Goal: Task Accomplishment & Management: Manage account settings

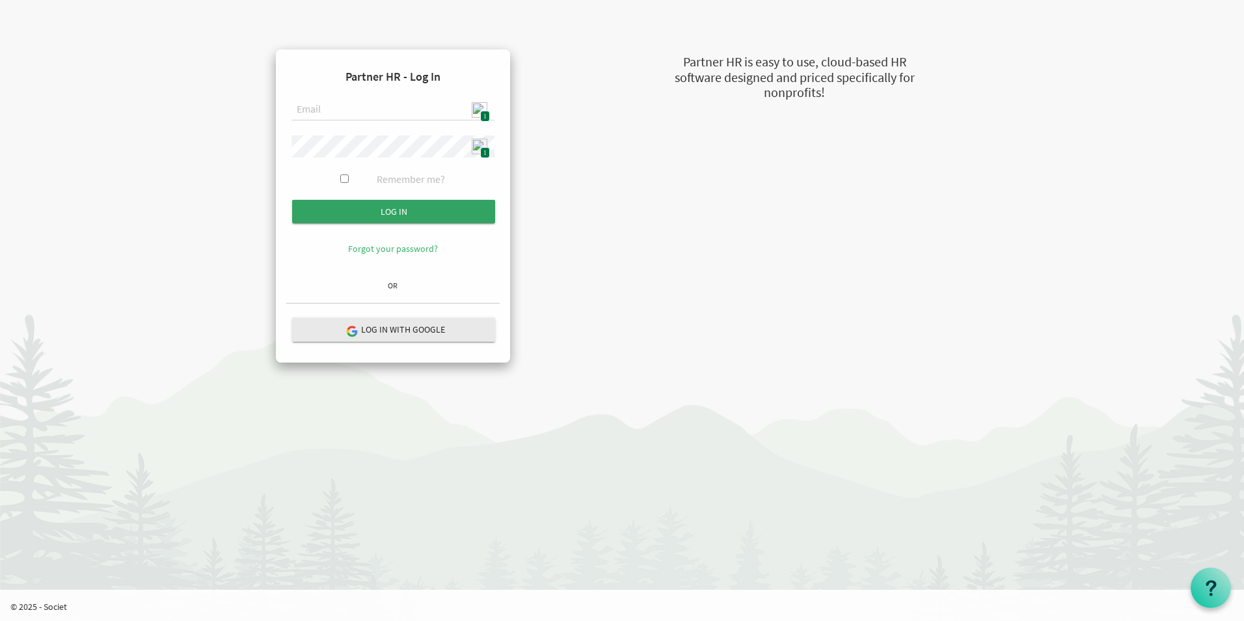
type input "[EMAIL_ADDRESS][DOMAIN_NAME]"
click at [433, 206] on input "Log in" at bounding box center [393, 211] width 203 height 23
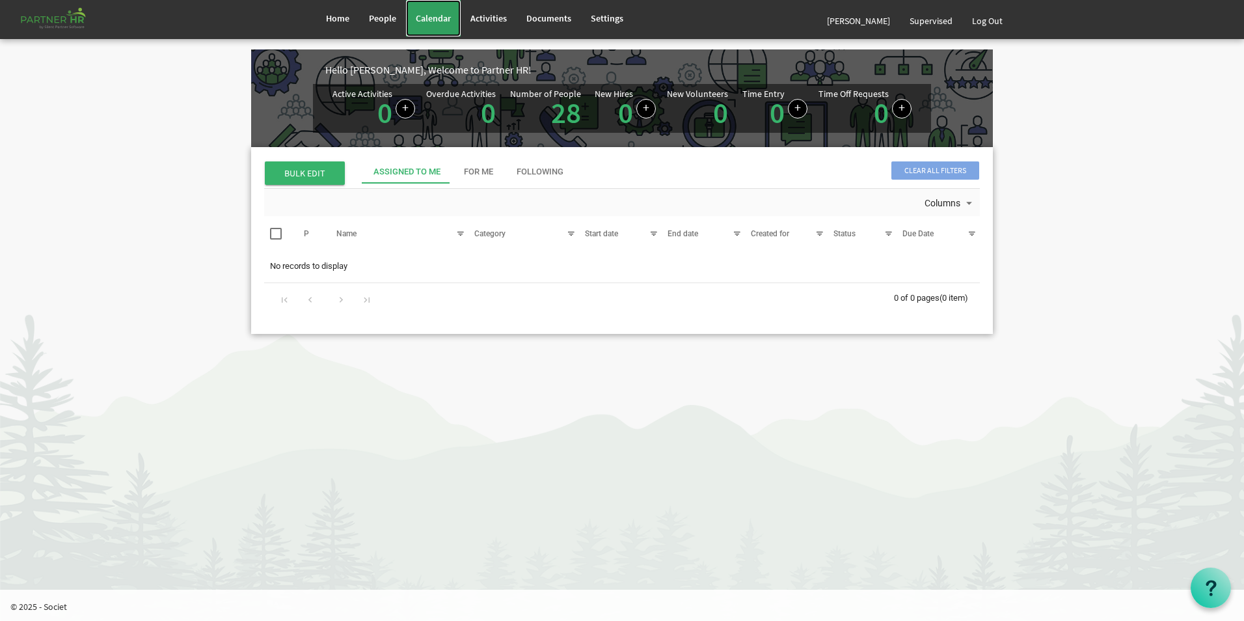
click at [442, 21] on span "Calendar" at bounding box center [433, 18] width 35 height 12
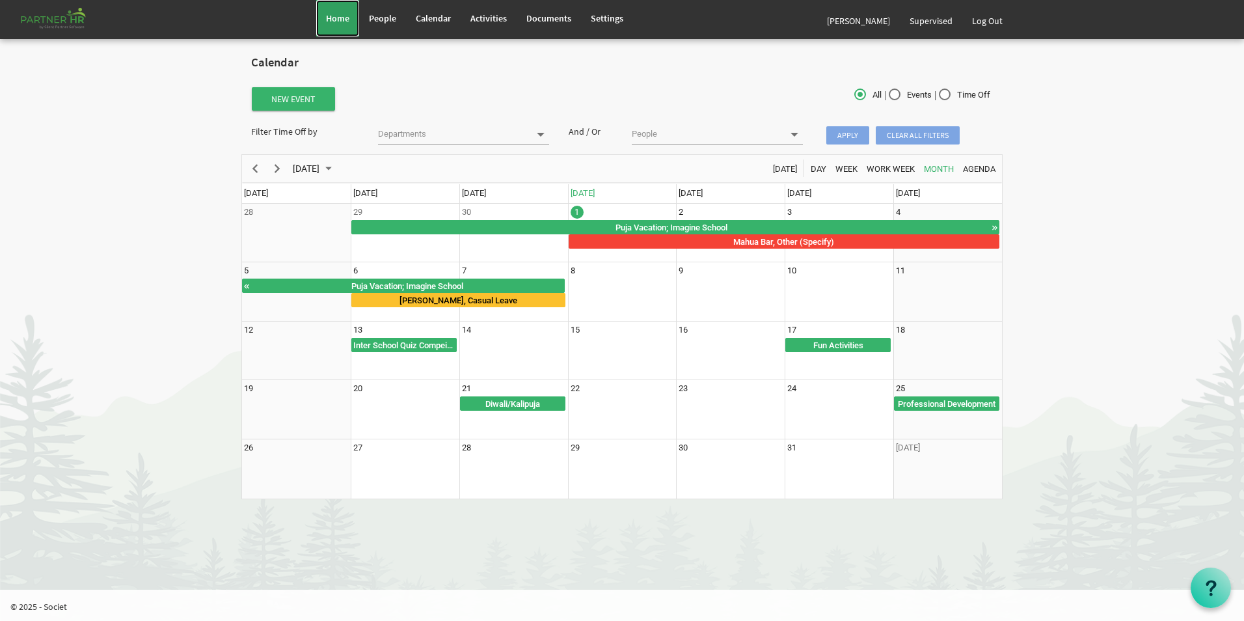
click at [330, 25] on link "Home" at bounding box center [337, 18] width 43 height 36
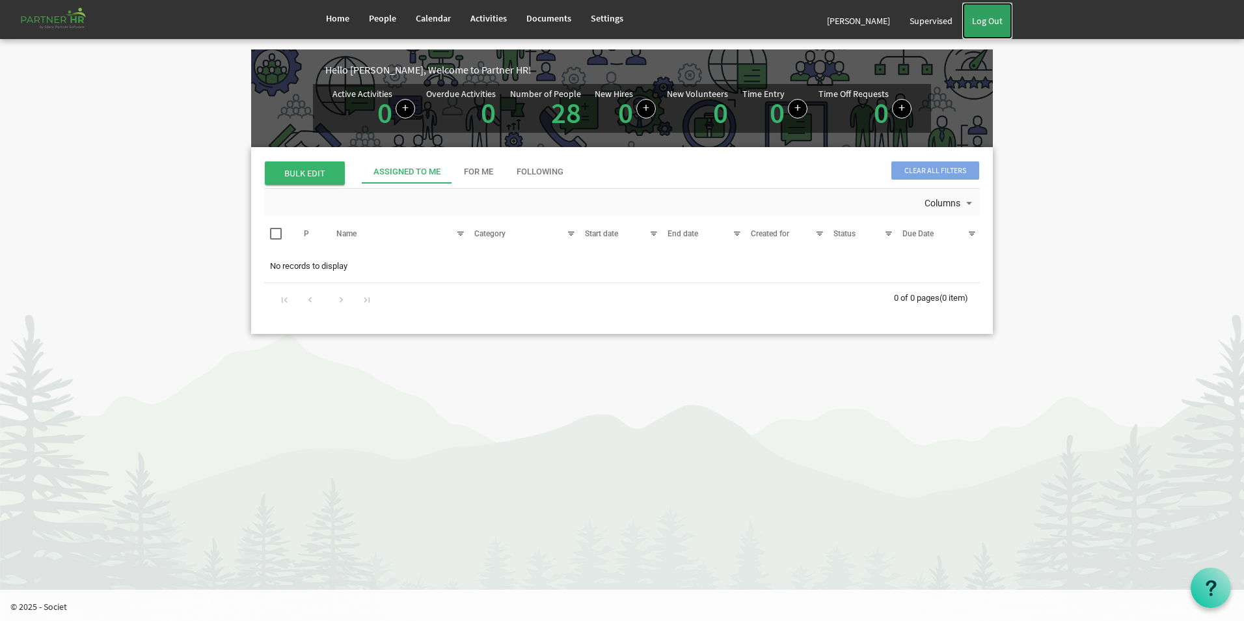
click at [999, 21] on link "Log Out" at bounding box center [987, 21] width 50 height 36
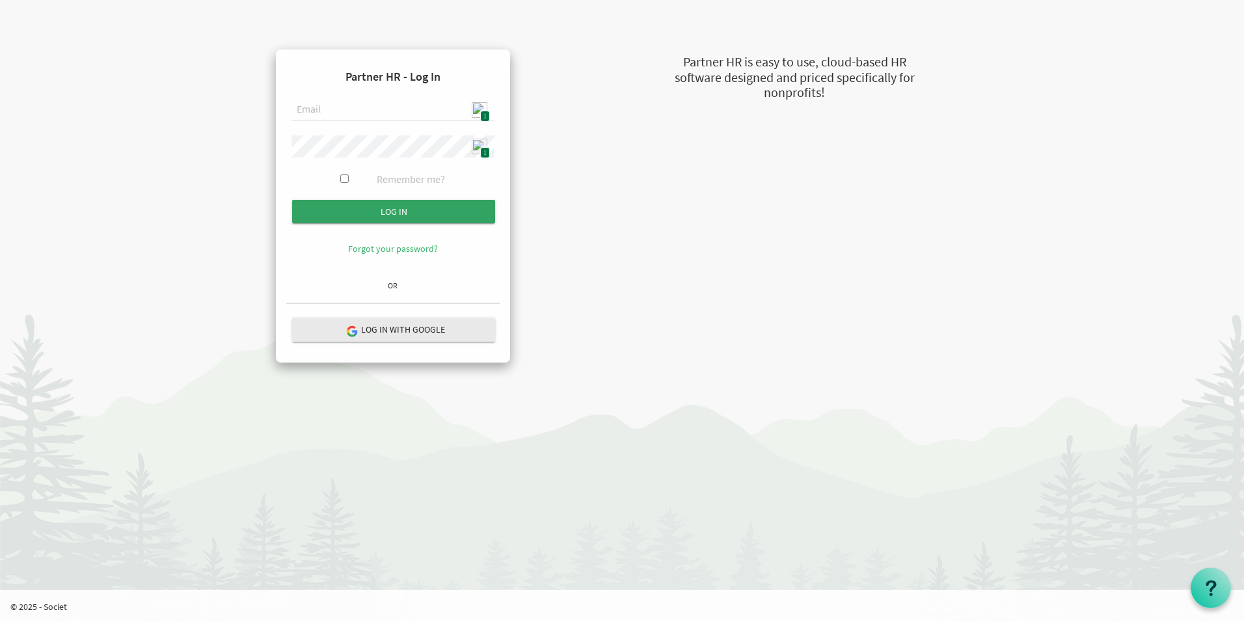
type input "admin@stepind.org"
click at [392, 208] on input "submit" at bounding box center [393, 211] width 203 height 23
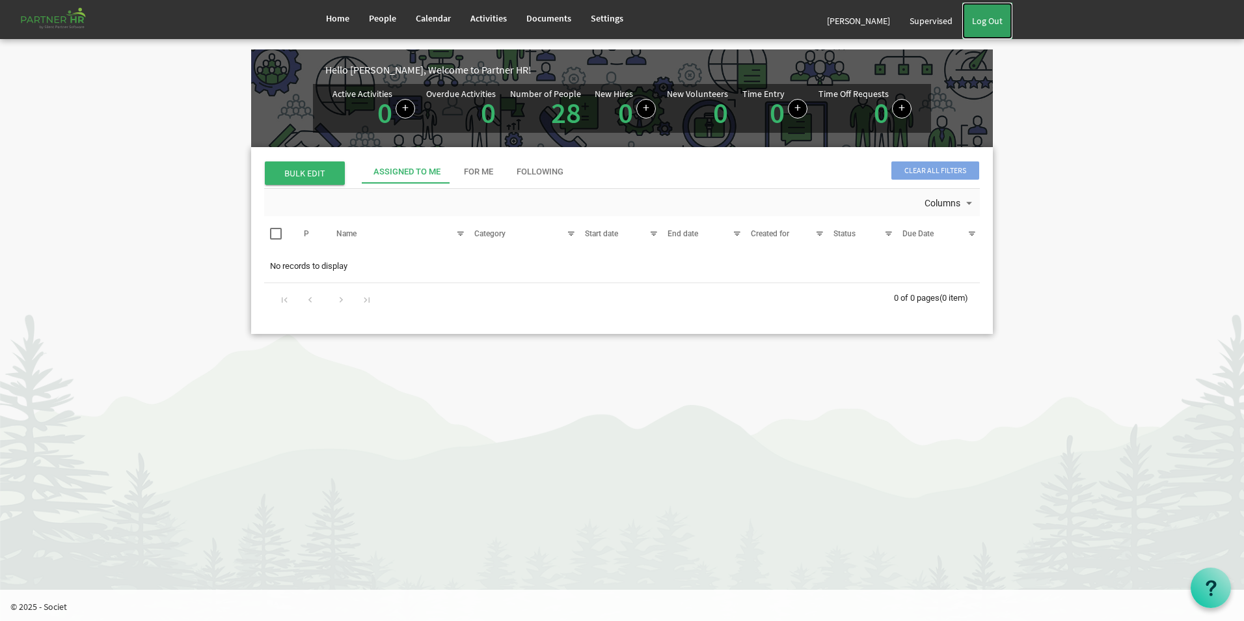
drag, startPoint x: 1000, startPoint y: 24, endPoint x: 986, endPoint y: 23, distance: 13.7
click at [1000, 24] on link "Log Out" at bounding box center [987, 21] width 50 height 36
